Goal: Task Accomplishment & Management: Use online tool/utility

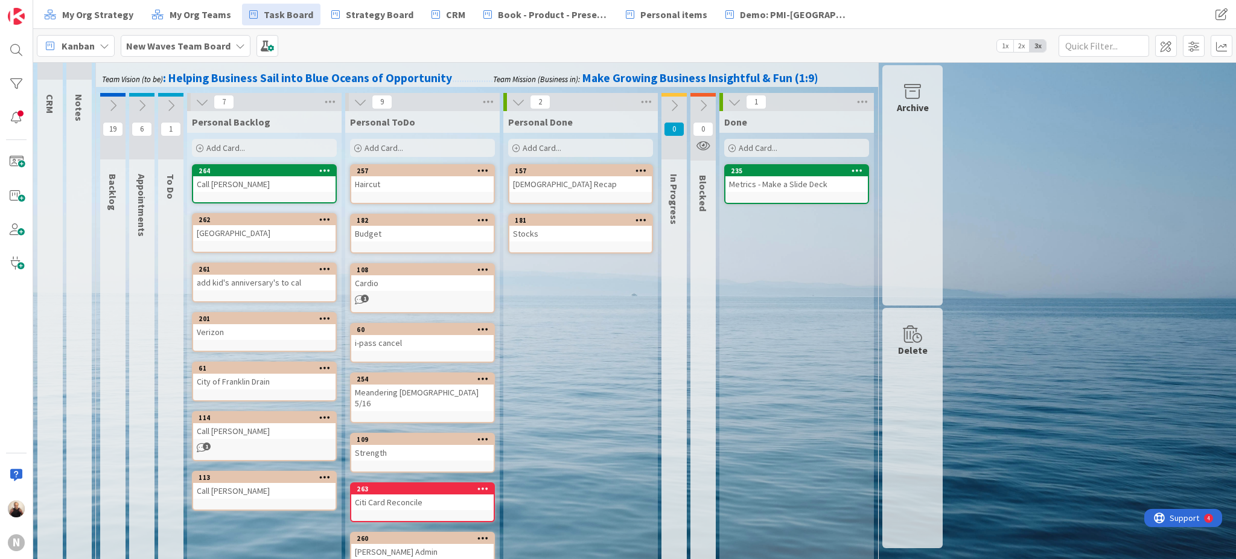
scroll to position [80, 0]
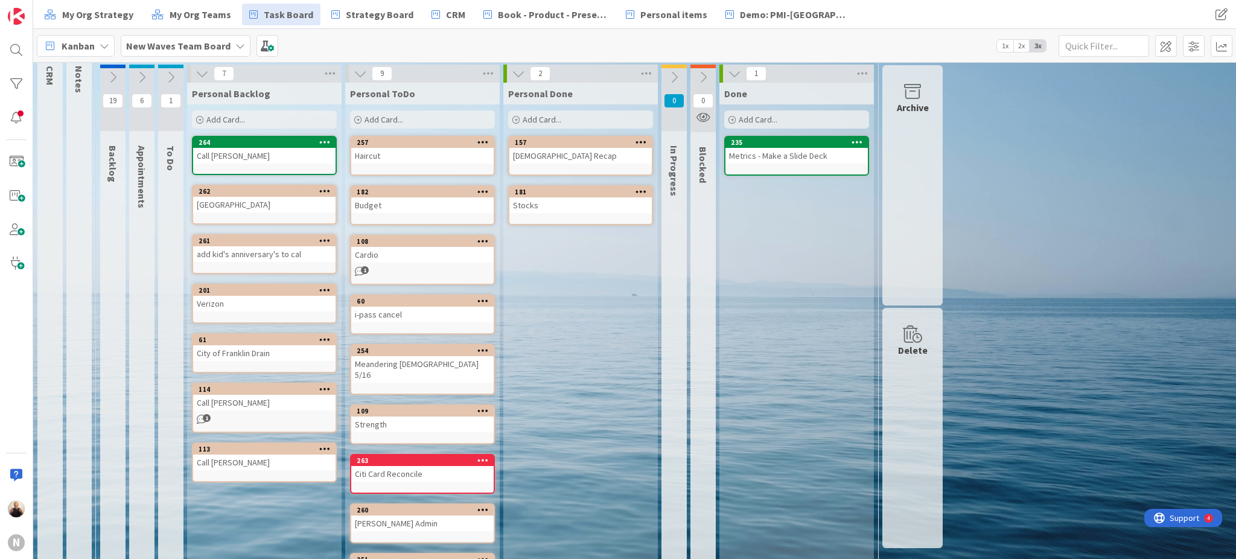
click at [416, 112] on div "Add Card..." at bounding box center [422, 119] width 145 height 18
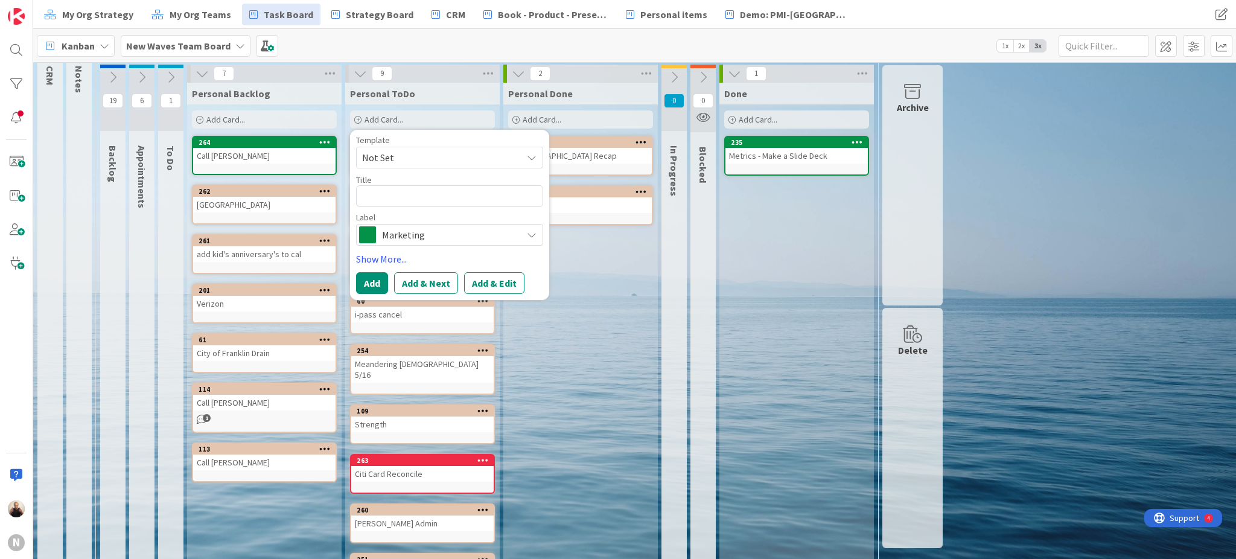
type textarea "x"
type textarea "C"
type textarea "x"
type textarea "Cr"
type textarea "x"
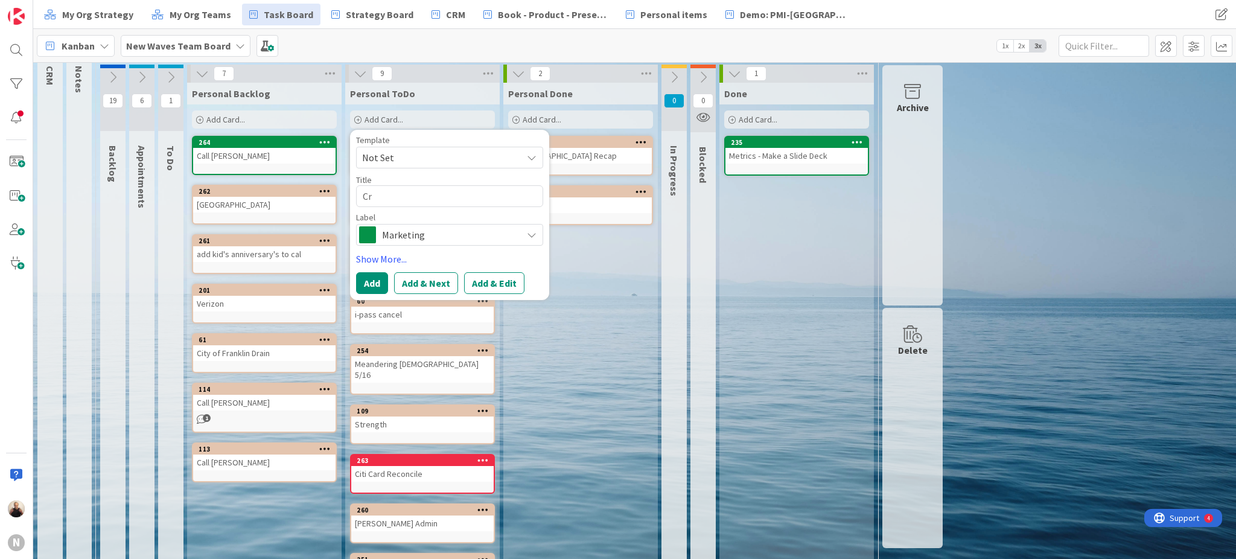
type textarea "Cra"
type textarea "x"
type textarea "Crap"
type textarea "x"
type textarea "Crape"
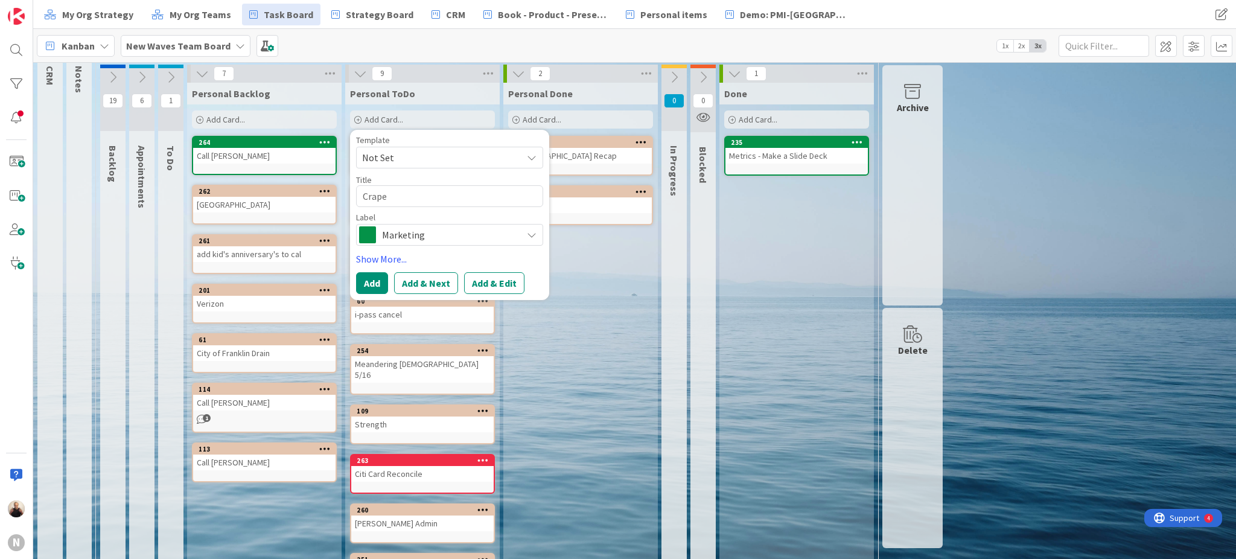
click at [421, 234] on span "Marketing" at bounding box center [449, 234] width 134 height 17
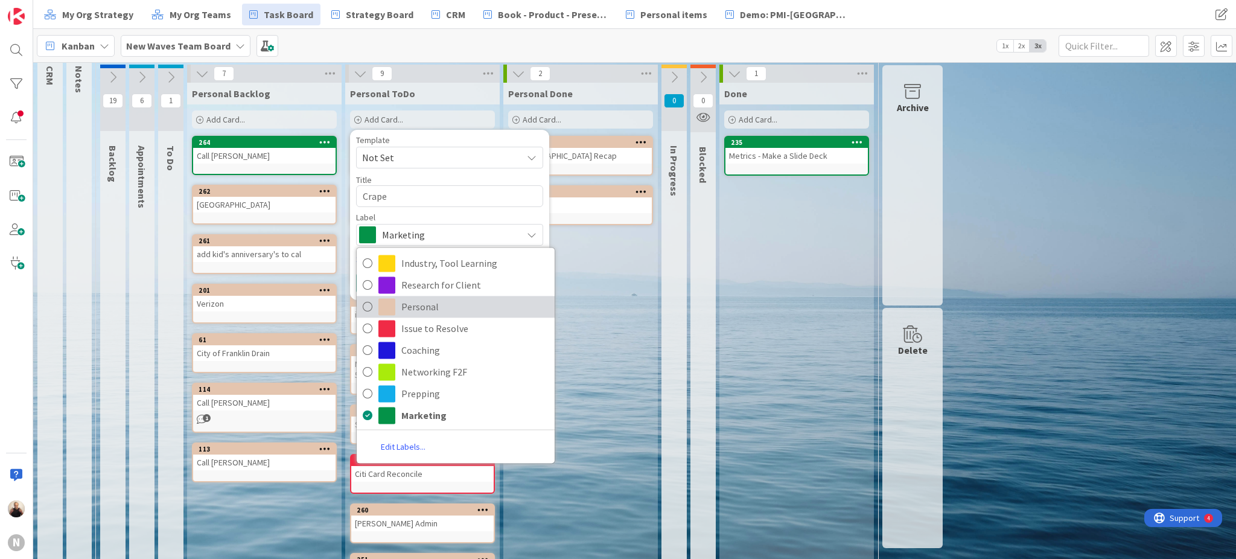
click at [425, 307] on span "Personal" at bounding box center [474, 306] width 147 height 18
type textarea "x"
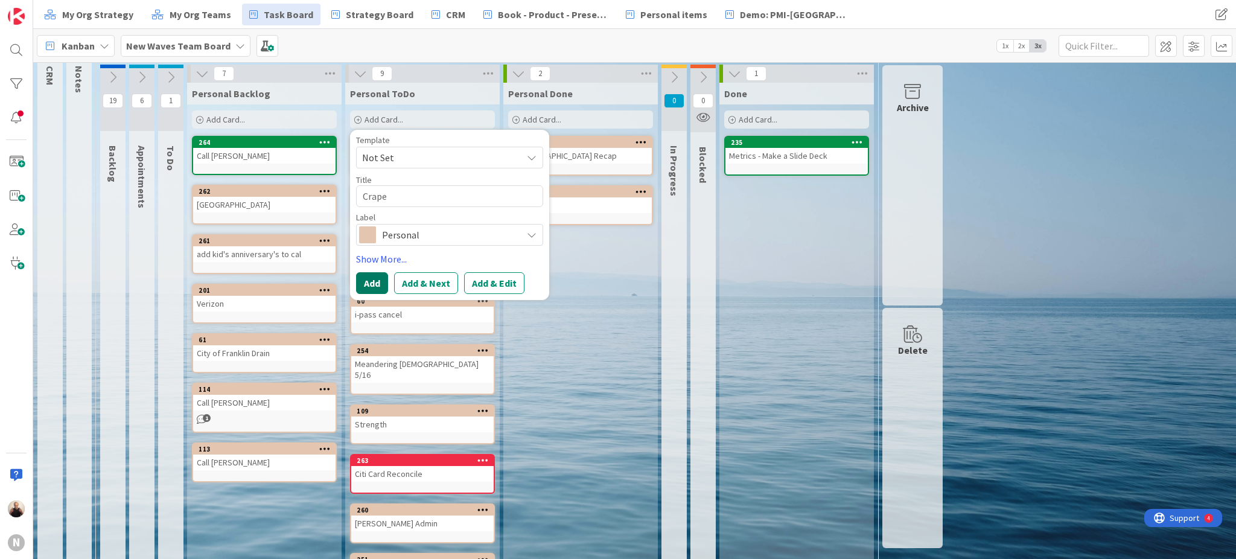
click at [378, 281] on button "Add" at bounding box center [372, 283] width 32 height 22
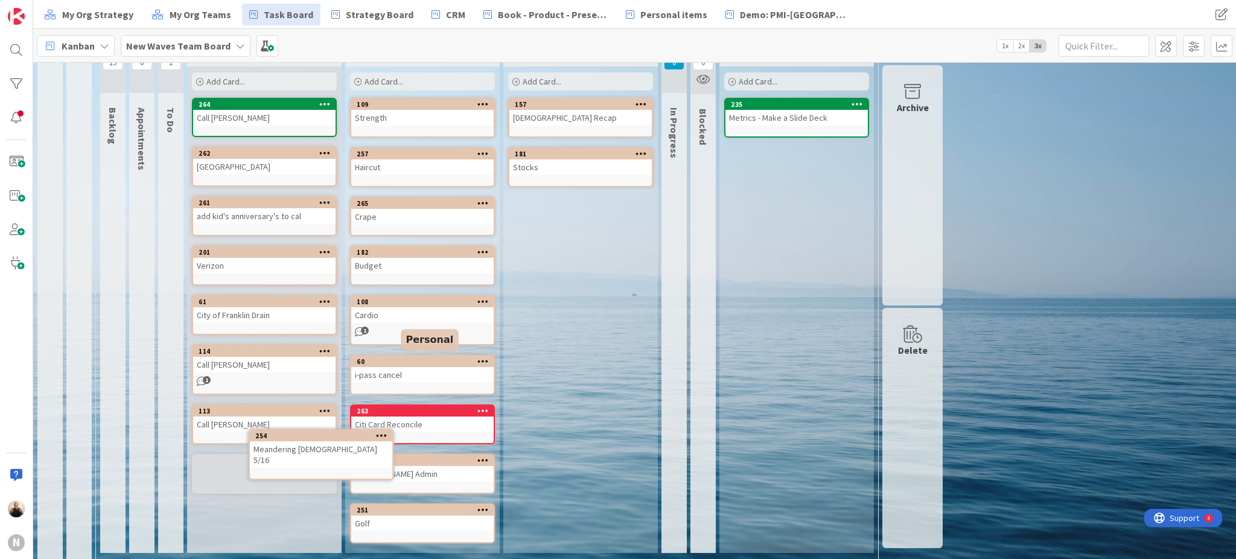
scroll to position [117, 0]
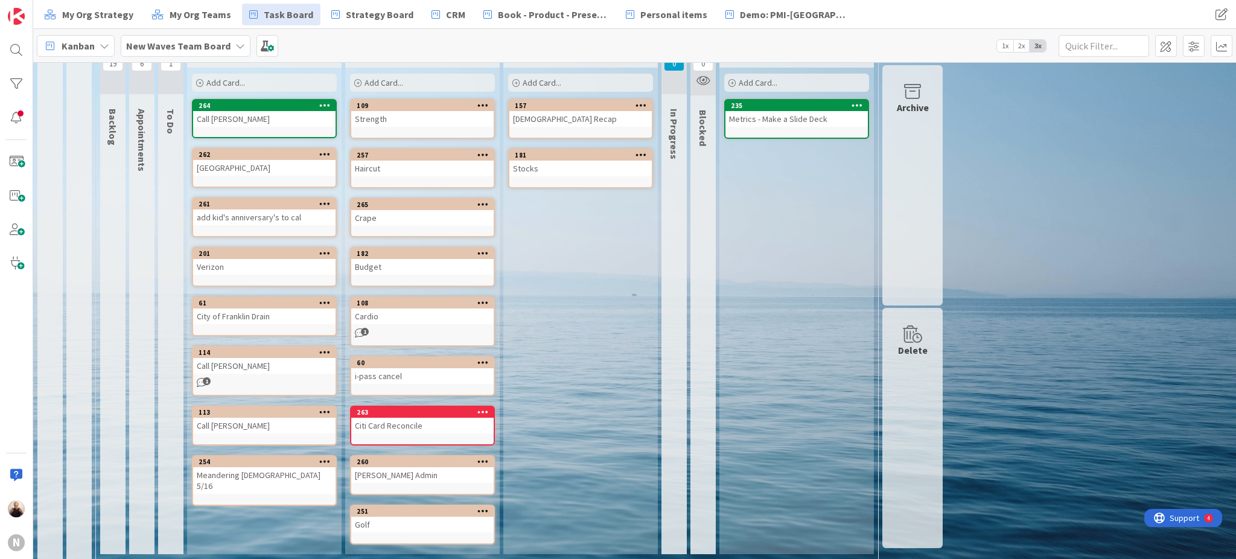
click at [257, 472] on div "Meandering [DEMOGRAPHIC_DATA] 5/16" at bounding box center [264, 480] width 142 height 27
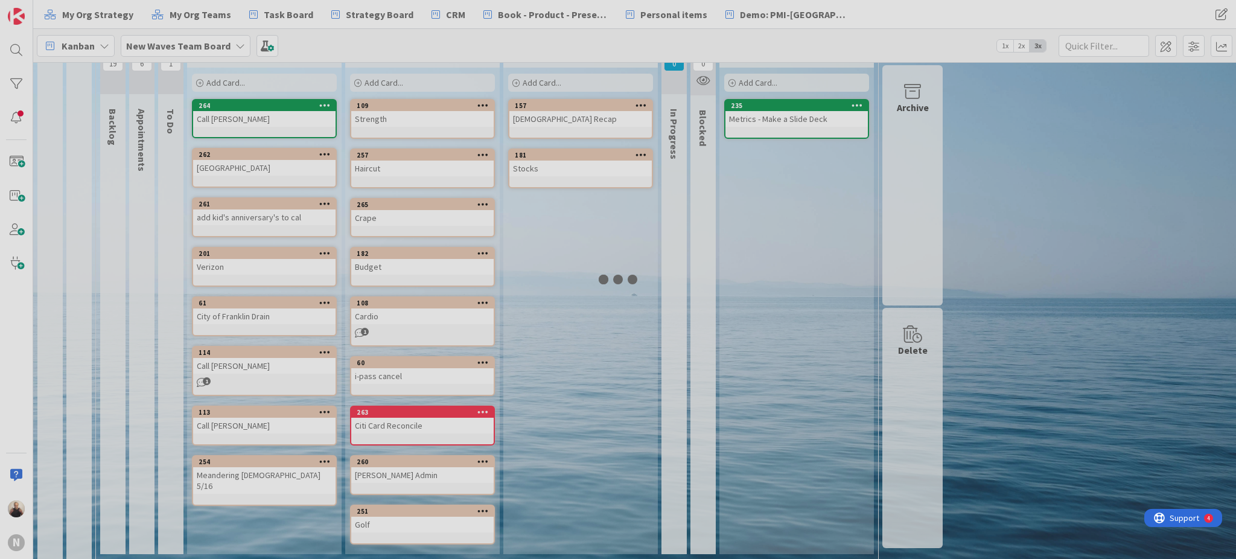
click at [257, 472] on div at bounding box center [618, 279] width 1236 height 559
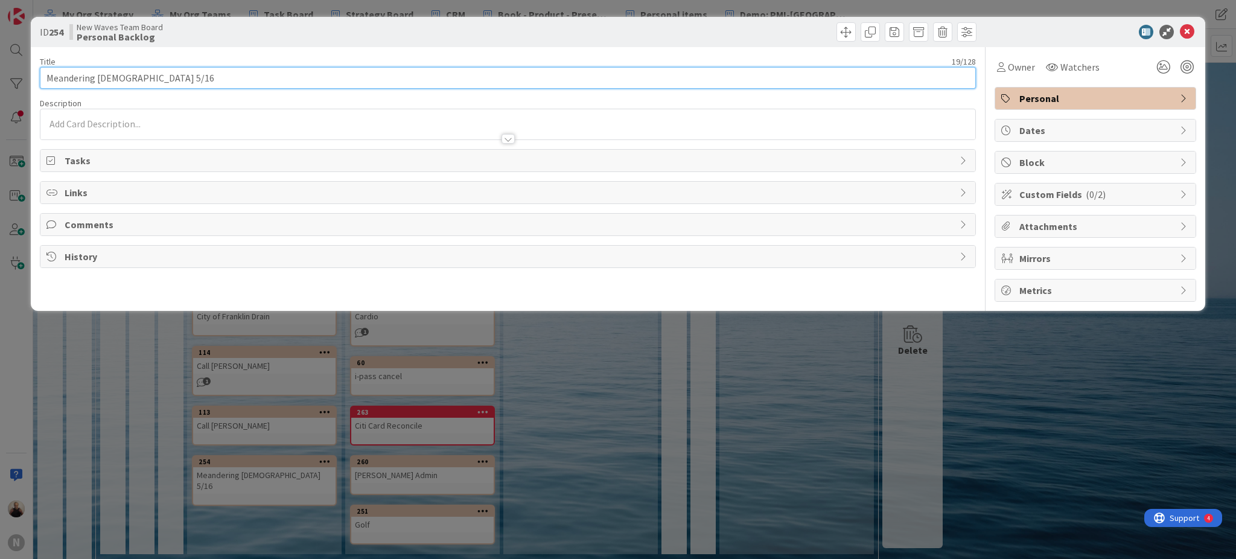
click at [205, 76] on input "Meandering [DEMOGRAPHIC_DATA] 5/16" at bounding box center [508, 78] width 936 height 22
type input "Meandering [DEMOGRAPHIC_DATA] 8/8"
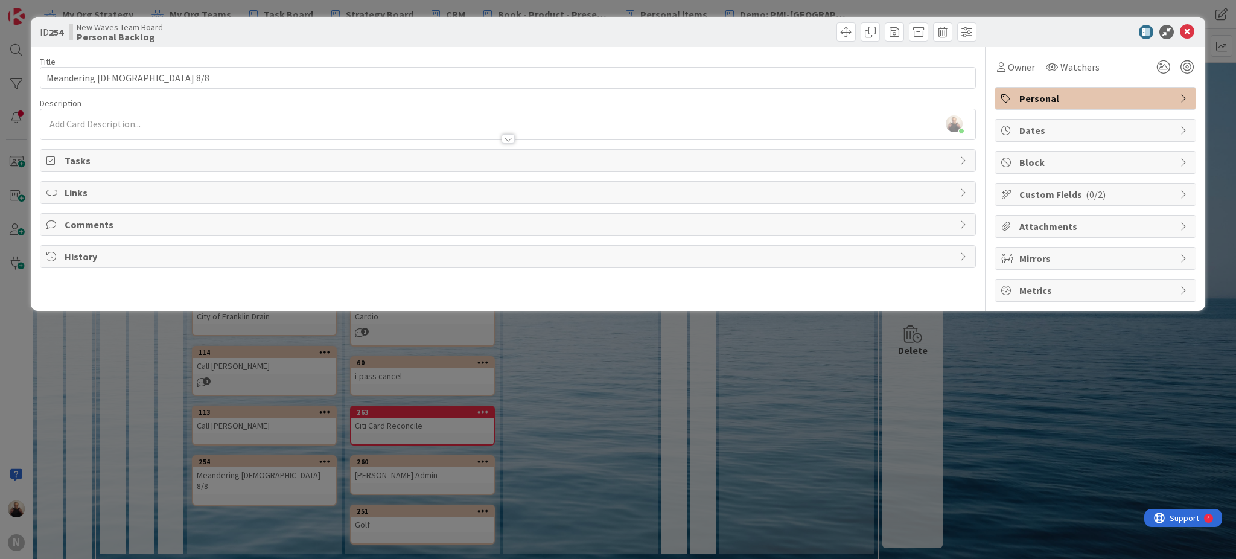
click at [401, 159] on span "Tasks" at bounding box center [509, 160] width 889 height 14
click at [1190, 28] on icon at bounding box center [1186, 32] width 14 height 14
